Goal: Task Accomplishment & Management: Use online tool/utility

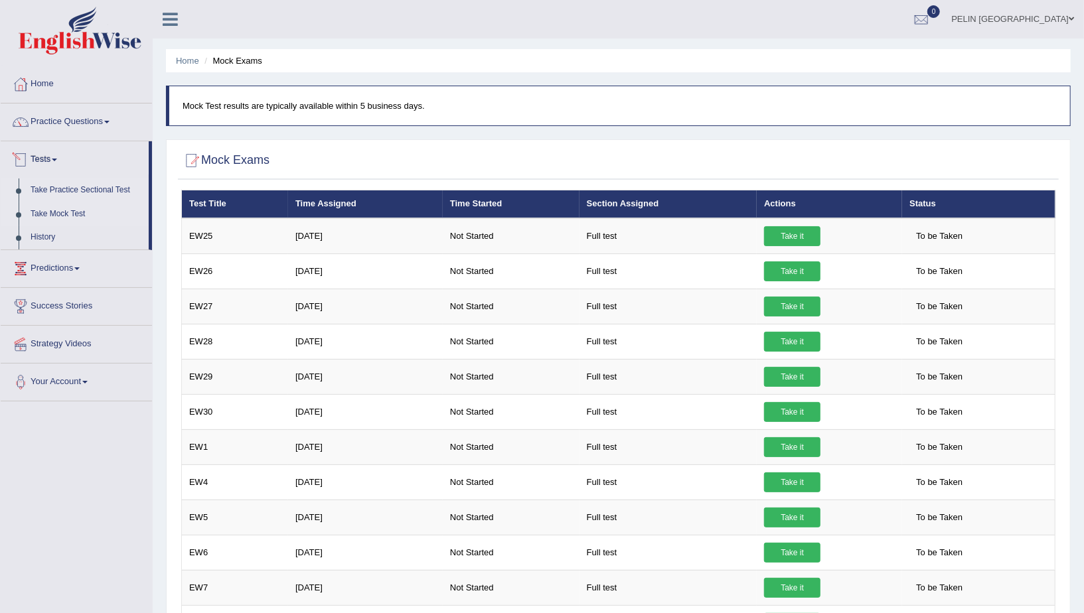
click at [105, 187] on link "Take Practice Sectional Test" at bounding box center [87, 191] width 124 height 24
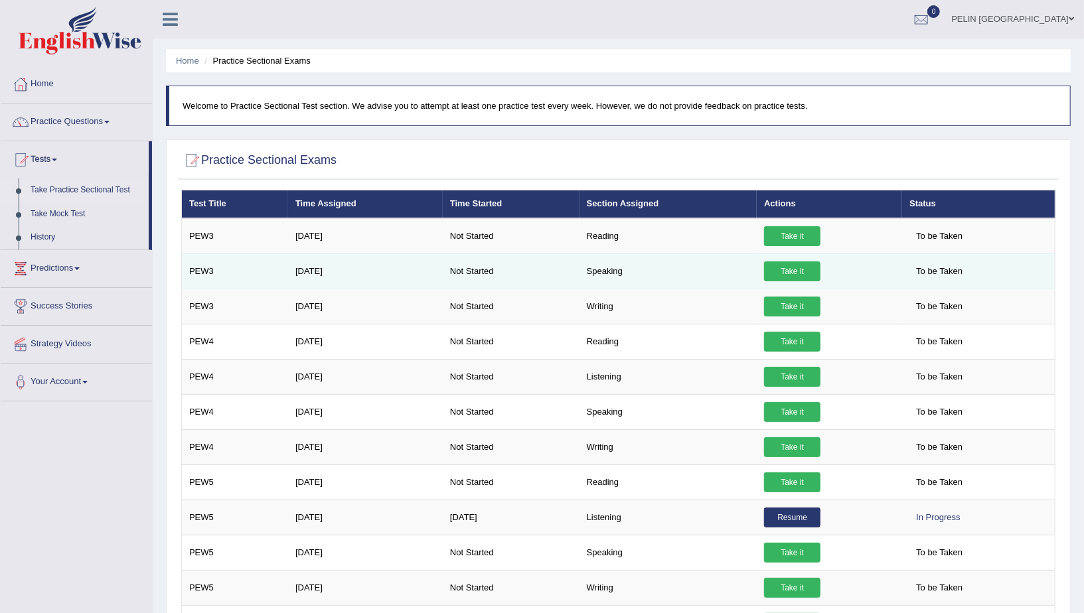
click at [770, 271] on link "Take it" at bounding box center [792, 272] width 56 height 20
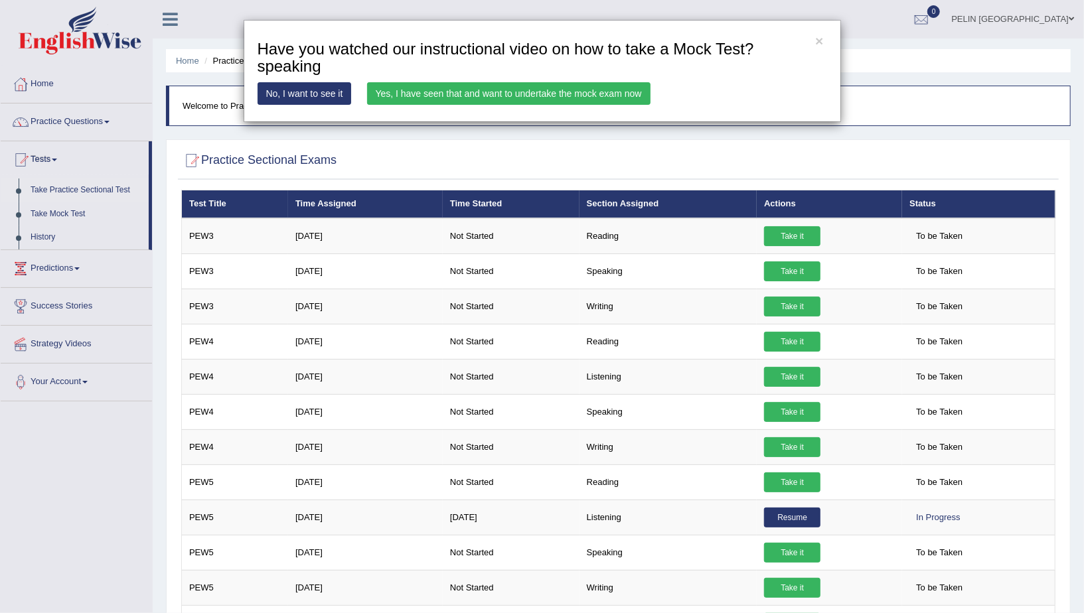
click at [621, 88] on link "Yes, I have seen that and want to undertake the mock exam now" at bounding box center [509, 93] width 284 height 23
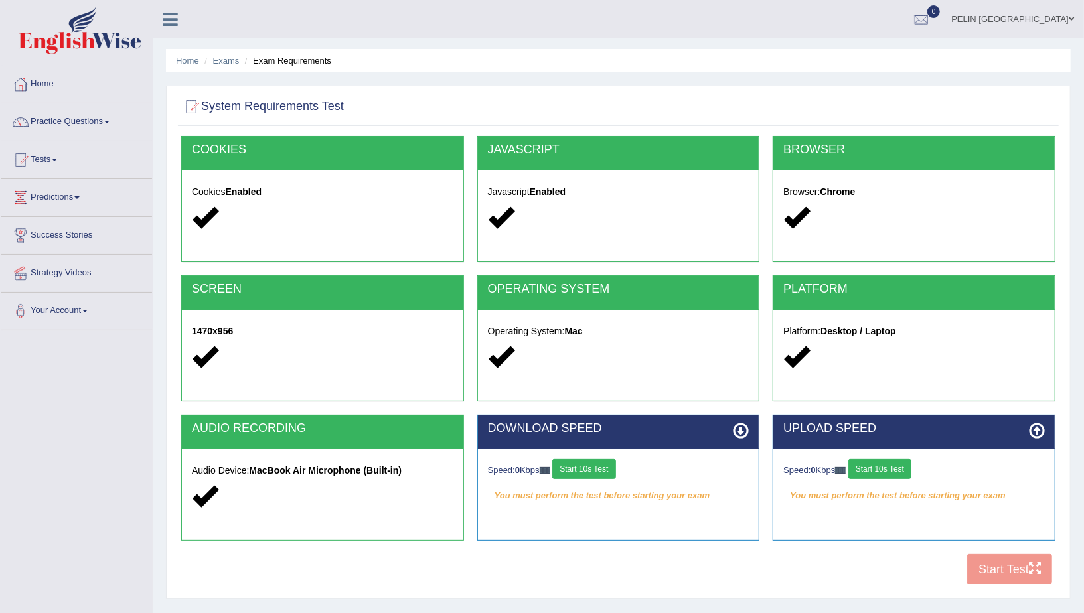
click at [594, 469] on button "Start 10s Test" at bounding box center [583, 469] width 63 height 20
click at [893, 474] on button "Start 10s Test" at bounding box center [880, 469] width 63 height 20
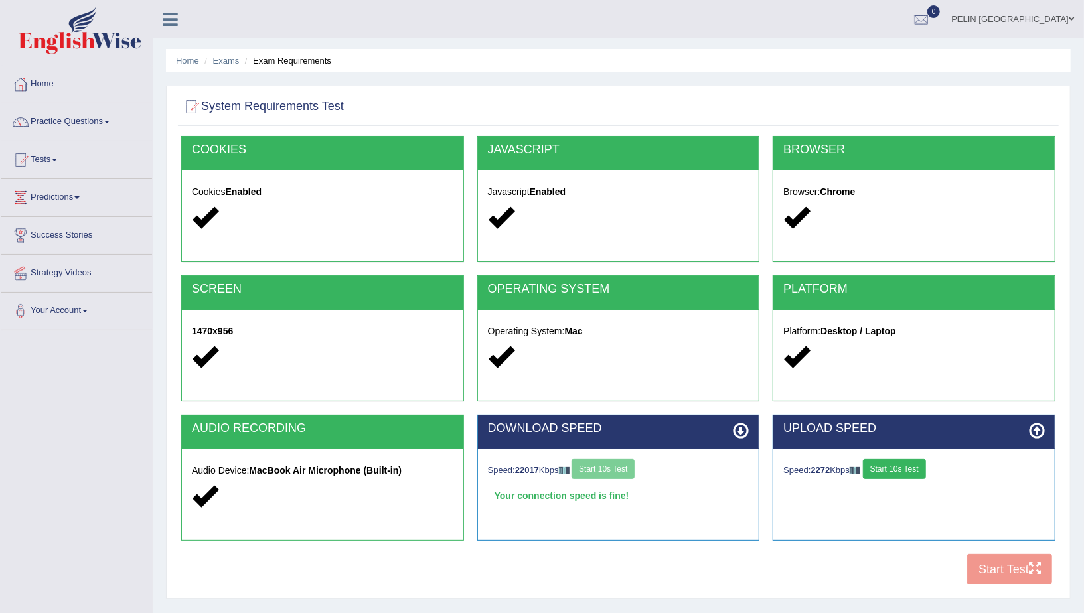
click at [893, 473] on button "Start 10s Test" at bounding box center [894, 469] width 63 height 20
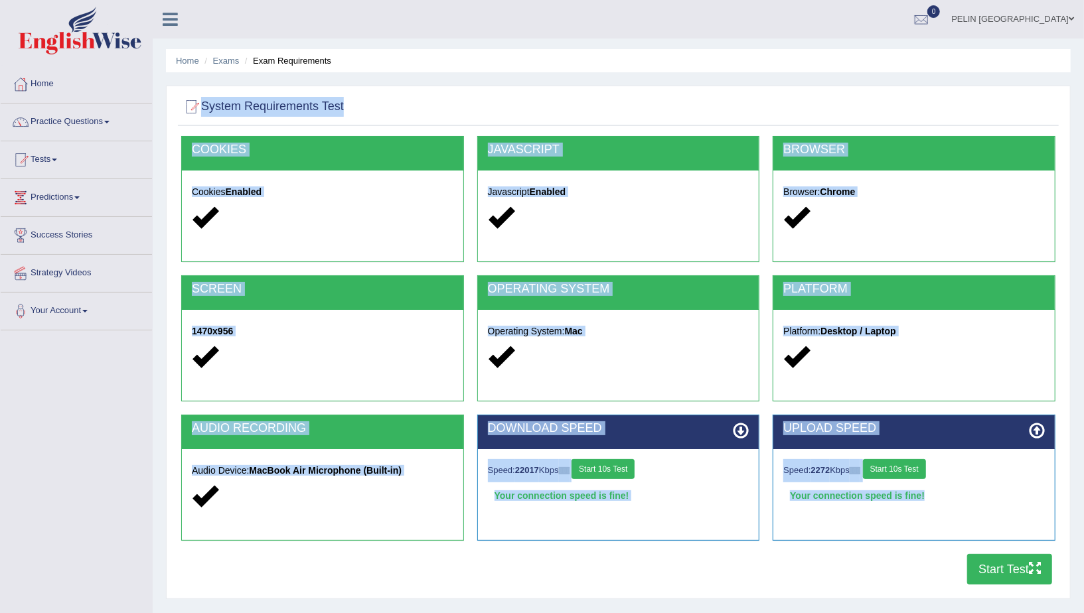
drag, startPoint x: 1084, startPoint y: 271, endPoint x: 1005, endPoint y: 77, distance: 209.6
click at [1007, 77] on div "Home Exams Exam Requirements System Requirements Test COOKIES Cookies Enabled J…" at bounding box center [619, 332] width 932 height 664
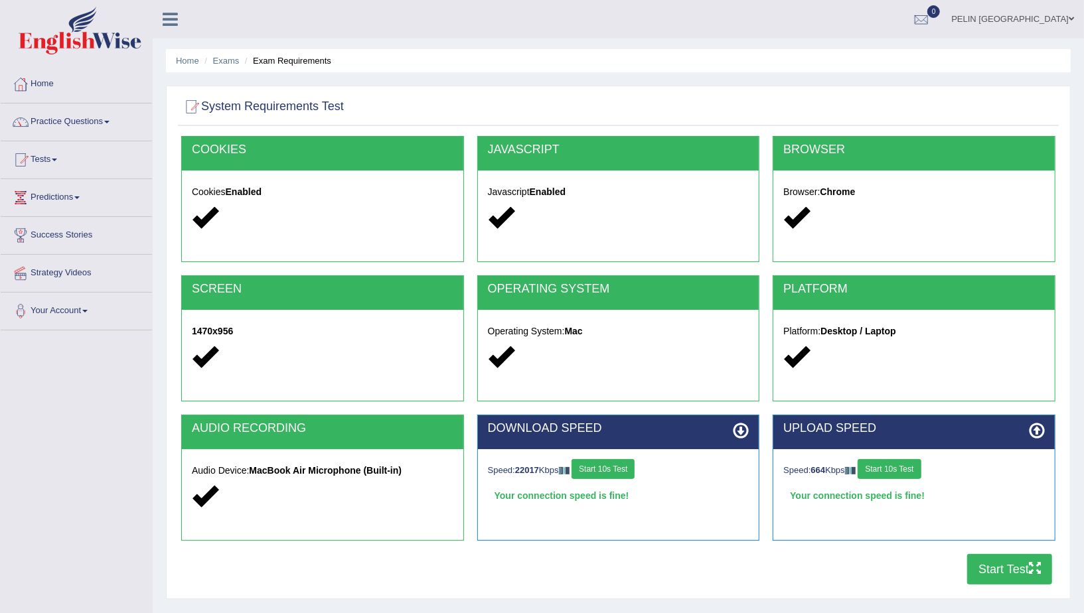
drag, startPoint x: 1067, startPoint y: 62, endPoint x: 1049, endPoint y: 70, distance: 19.6
click at [1049, 70] on ul "Home Exams Exam Requirements" at bounding box center [618, 60] width 905 height 23
click at [997, 572] on button "Start Test" at bounding box center [1009, 569] width 85 height 31
